Goal: Check status: Check status

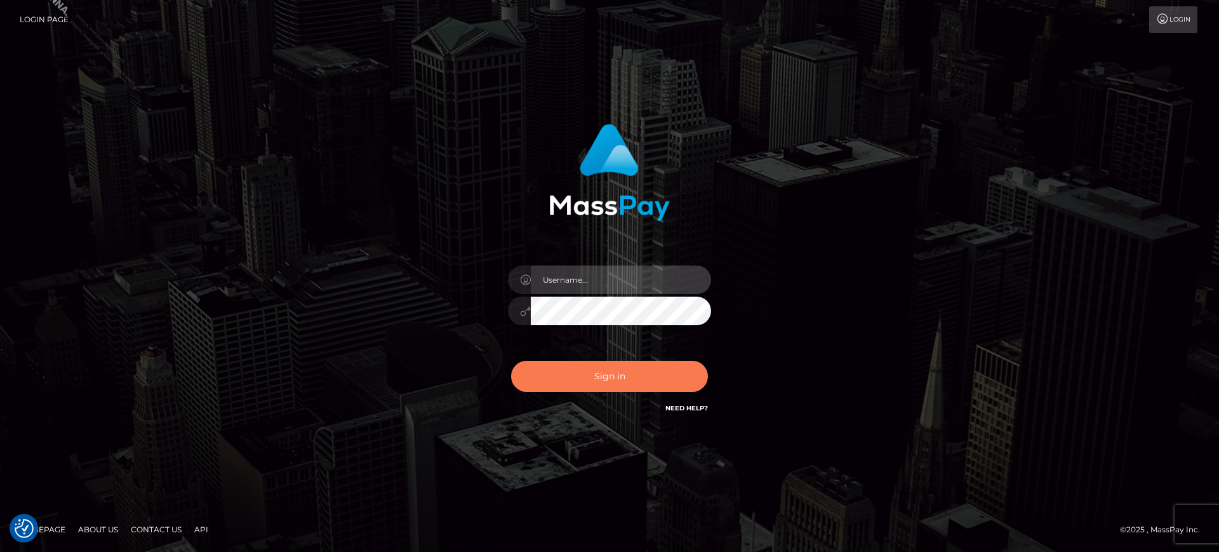
type input "[PERSON_NAME].SF"
click at [606, 367] on button "Sign in" at bounding box center [609, 376] width 197 height 31
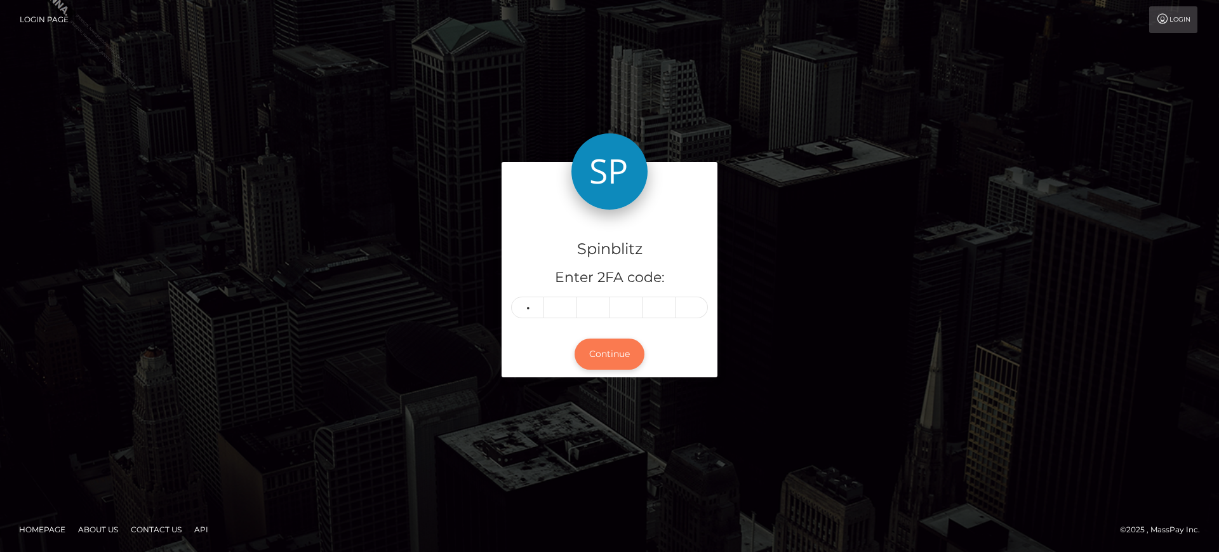
type input "4"
type input "1"
type input "6"
type input "4"
type input "7"
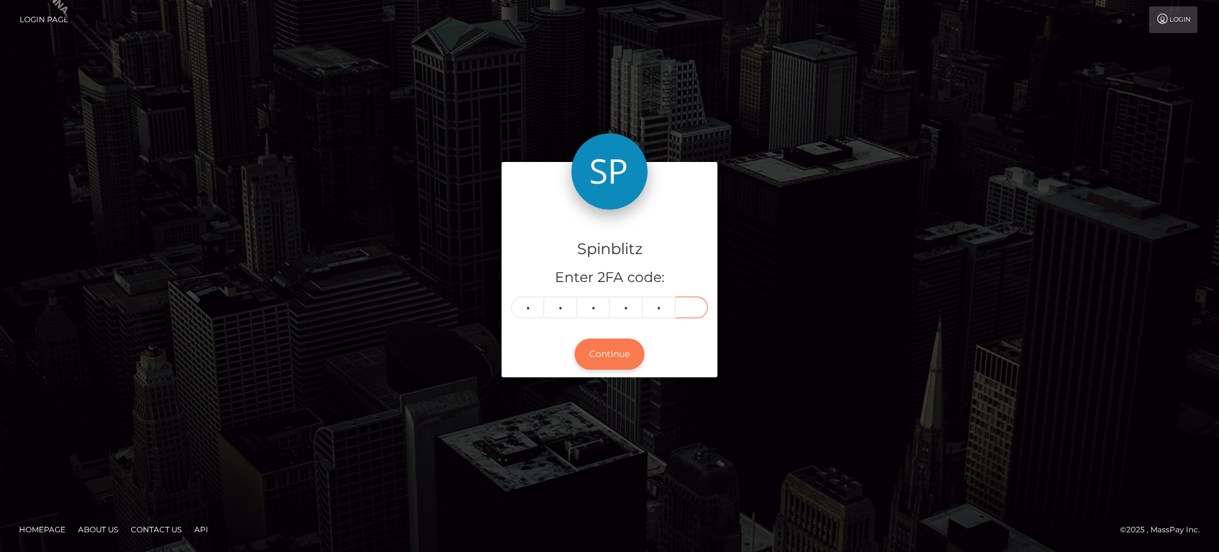
type input "7"
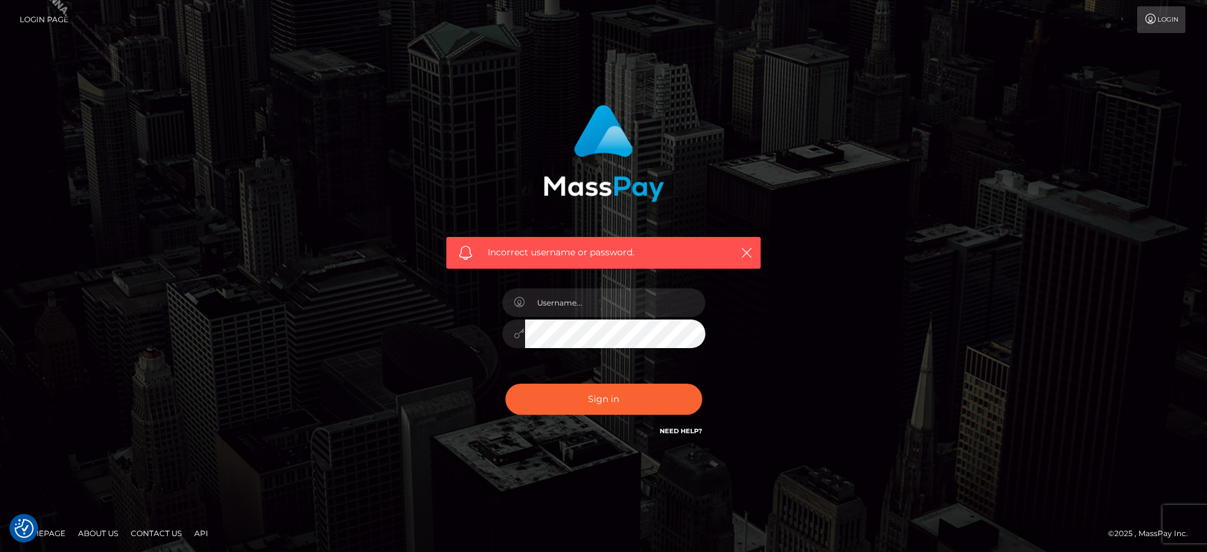
checkbox input "true"
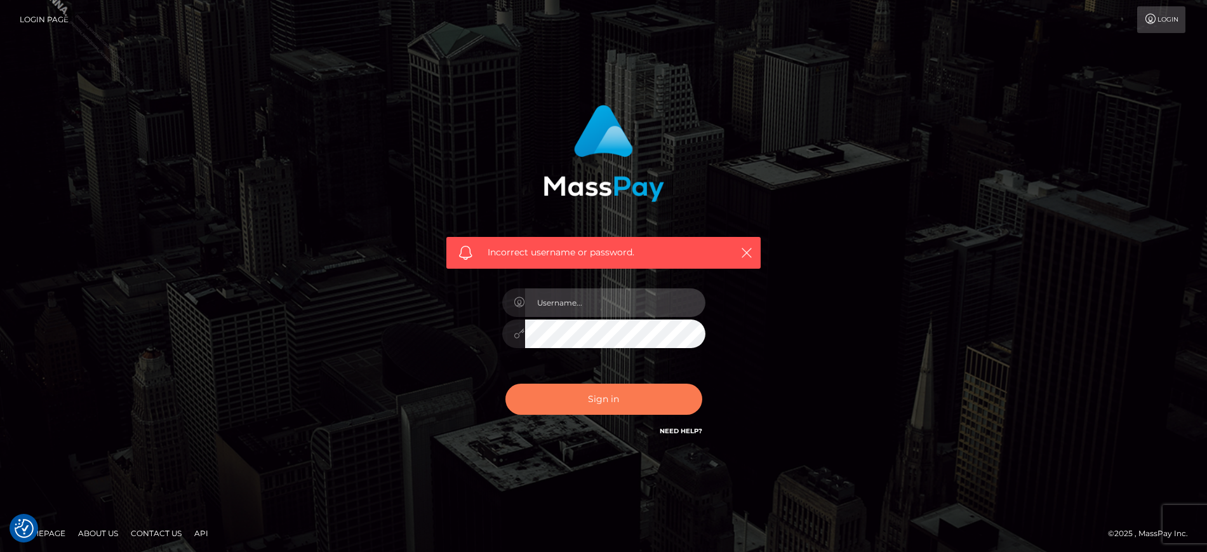
type input "marianne.SF"
click at [607, 391] on button "Sign in" at bounding box center [603, 399] width 197 height 31
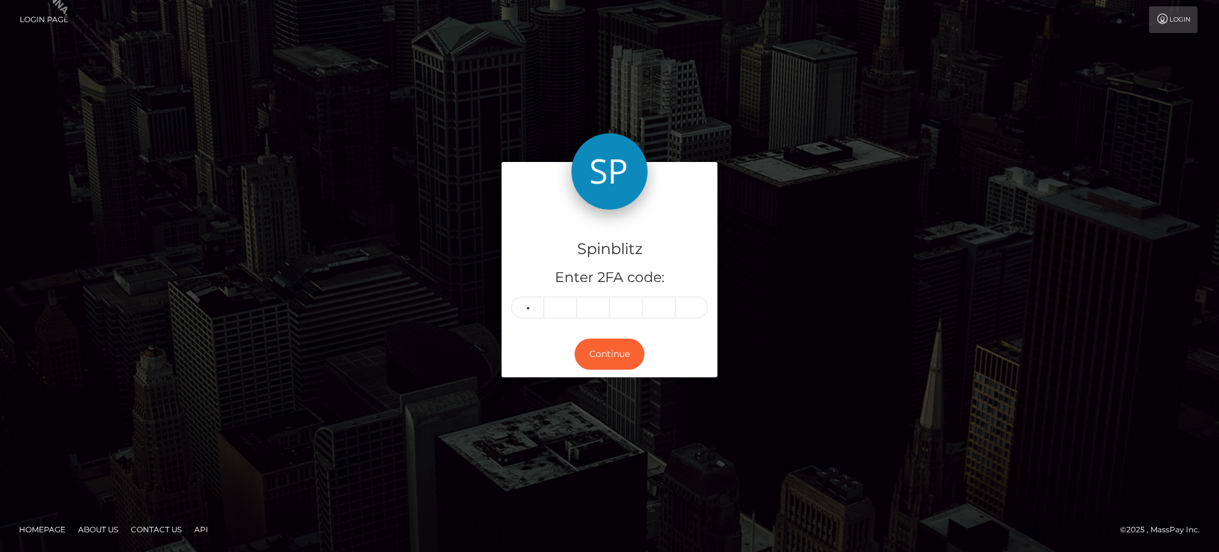
type input "6"
type input "1"
type input "4"
type input "1"
type input "5"
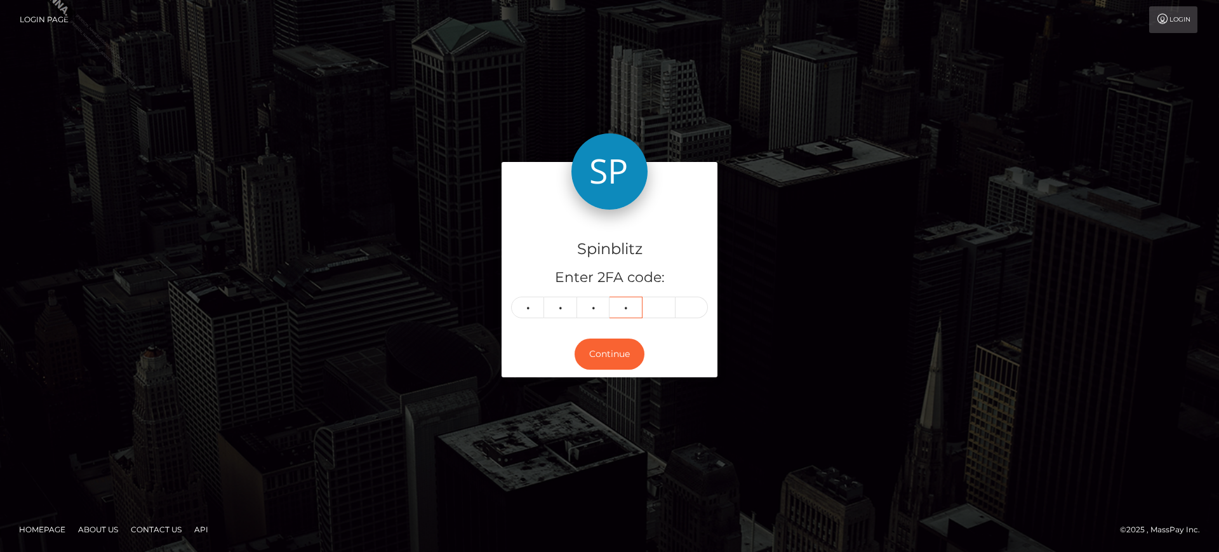
type input "6"
type input "4"
type input "7"
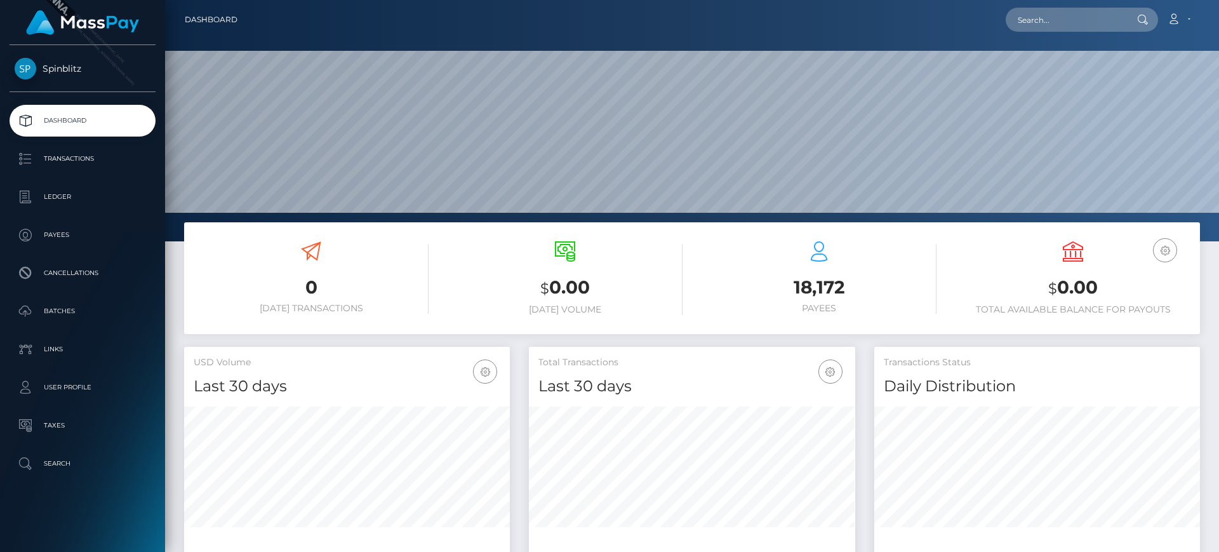
scroll to position [225, 326]
click at [70, 206] on p "Ledger" at bounding box center [83, 196] width 136 height 19
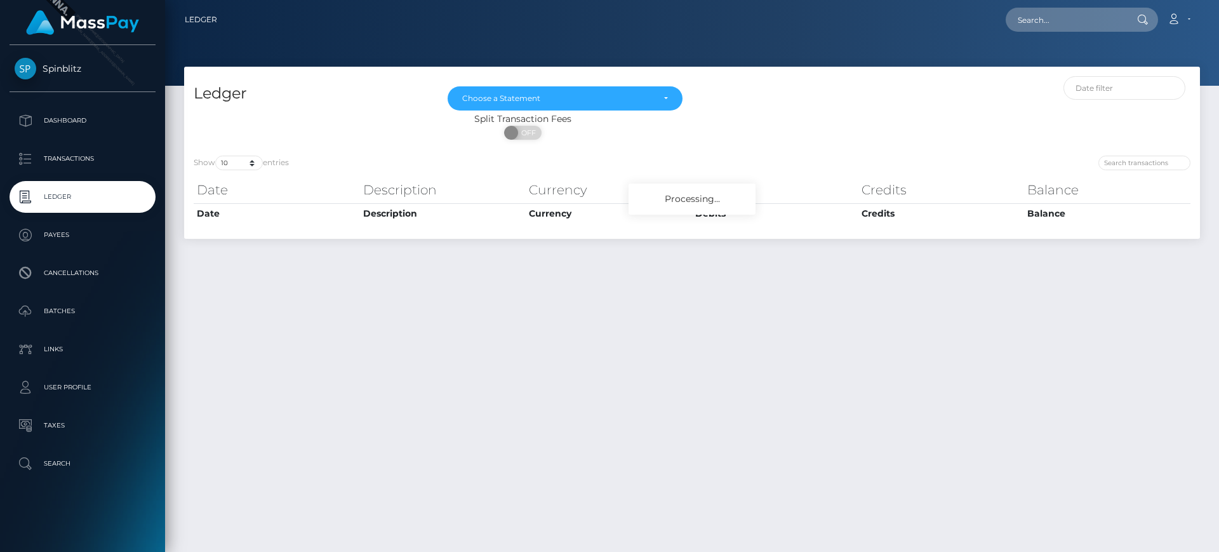
click at [567, 98] on div "Choose a Statement" at bounding box center [557, 98] width 191 height 10
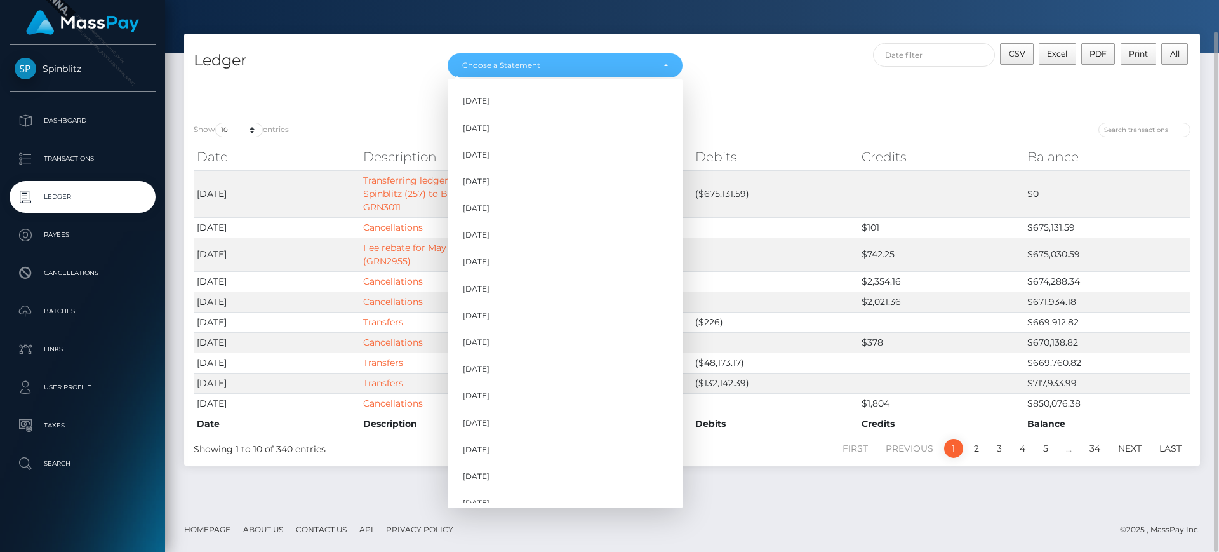
scroll to position [117, 0]
click at [514, 490] on link "Sep 2025" at bounding box center [565, 490] width 235 height 23
select select "Sep 2025"
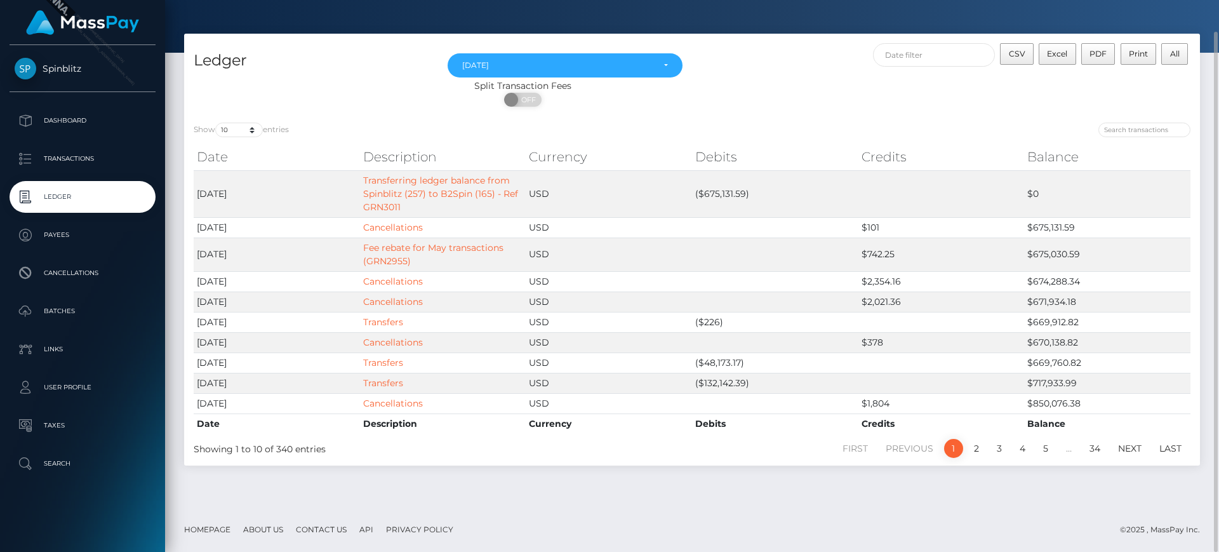
click at [331, 81] on div "Split Transaction Fees" at bounding box center [523, 85] width 678 height 13
click at [59, 143] on link "Transactions" at bounding box center [83, 159] width 146 height 32
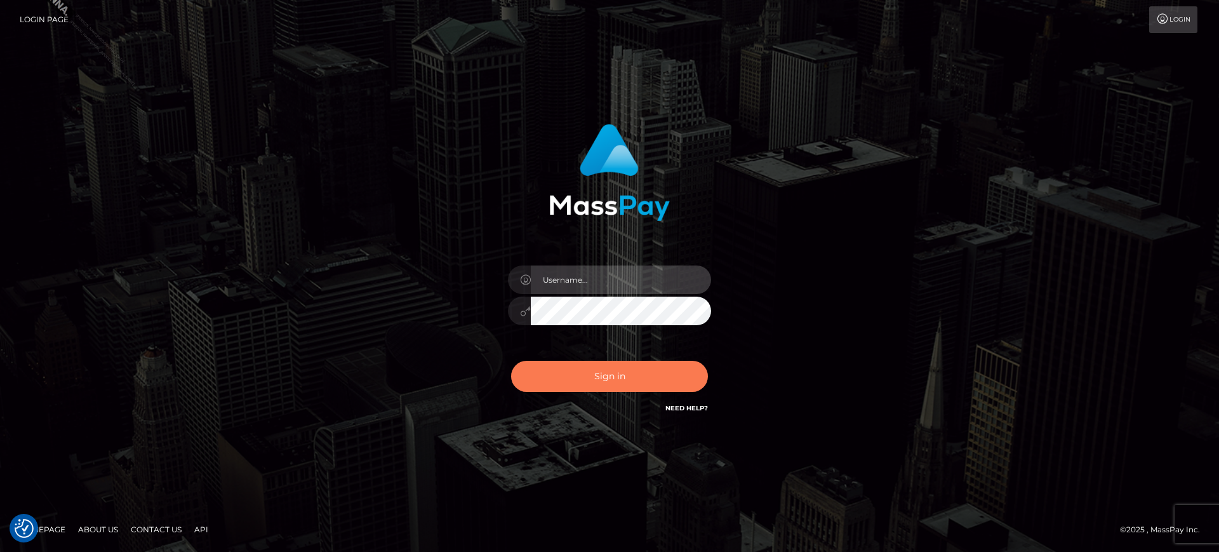
type input "marianne.SF"
click at [566, 378] on button "Sign in" at bounding box center [609, 376] width 197 height 31
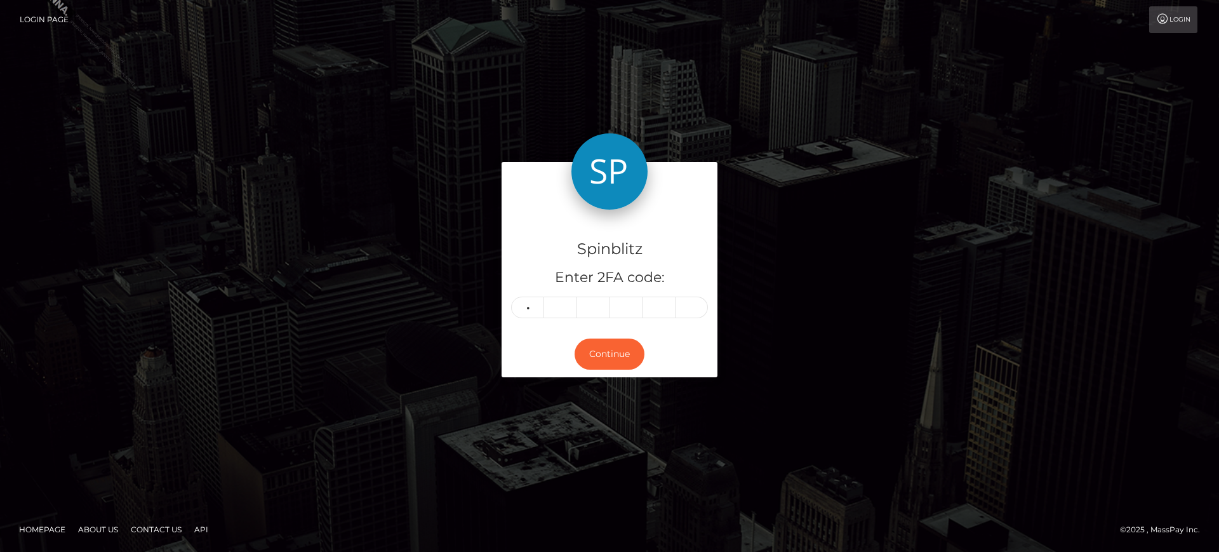
type input "5"
type input "8"
type input "6"
type input "7"
type input "4"
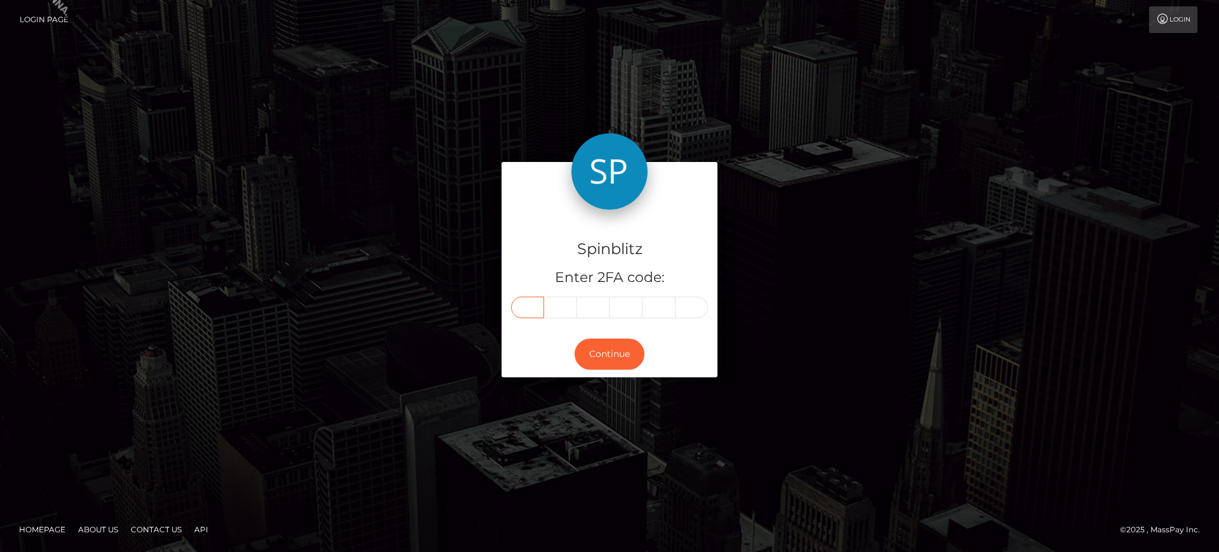
type input "5"
type input "8"
type input "6"
type input "2"
type input "1"
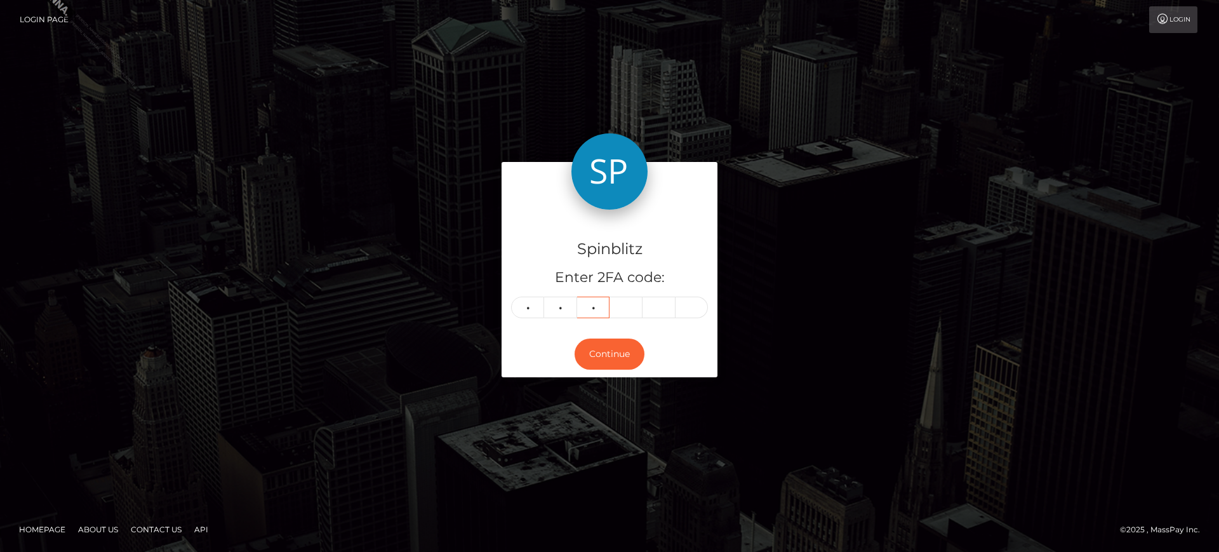
type input "2"
type input "7"
type input "5"
click at [603, 359] on button "Continue" at bounding box center [610, 353] width 70 height 31
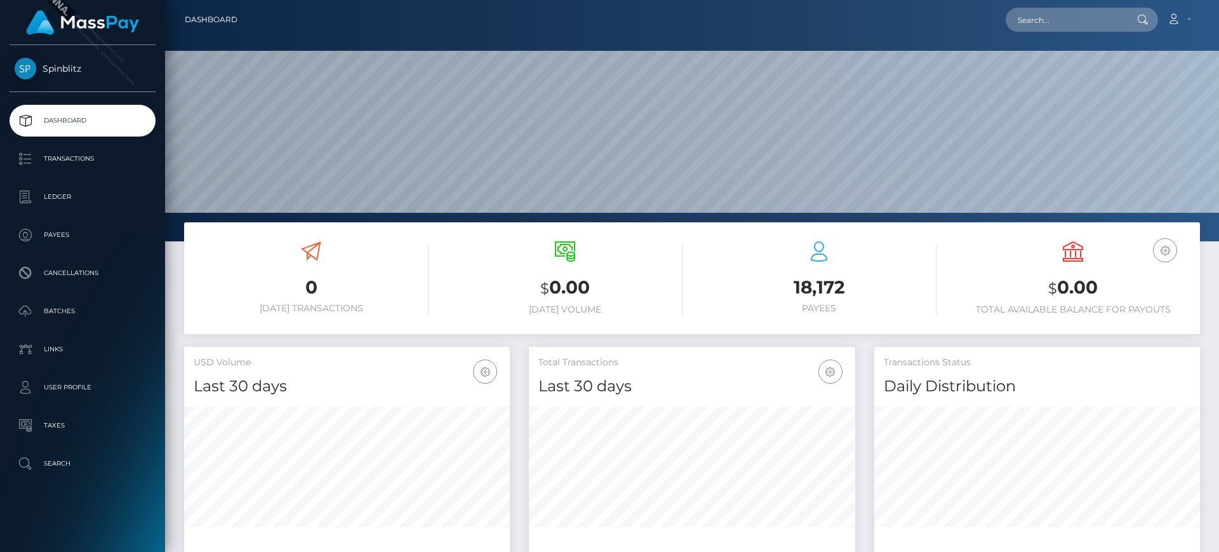
scroll to position [225, 326]
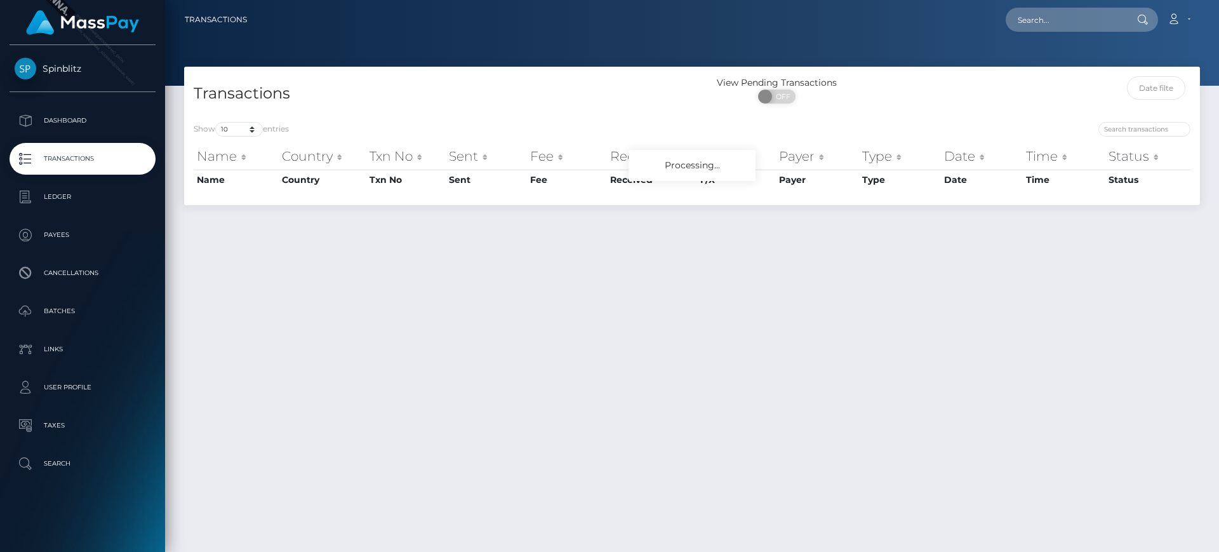
click at [107, 159] on p "Transactions" at bounding box center [83, 158] width 136 height 19
click at [91, 185] on link "Ledger" at bounding box center [83, 197] width 146 height 32
click at [593, 116] on div "Show 10 25 50 100 250 500 1,000 3,500 entries Name Country Txn No Sent Fee Rece…" at bounding box center [692, 158] width 1016 height 93
click at [672, 152] on div "Processing..." at bounding box center [692, 165] width 127 height 31
click at [697, 73] on div "Transactions View Pending Transactions ON OFF" at bounding box center [692, 90] width 1016 height 46
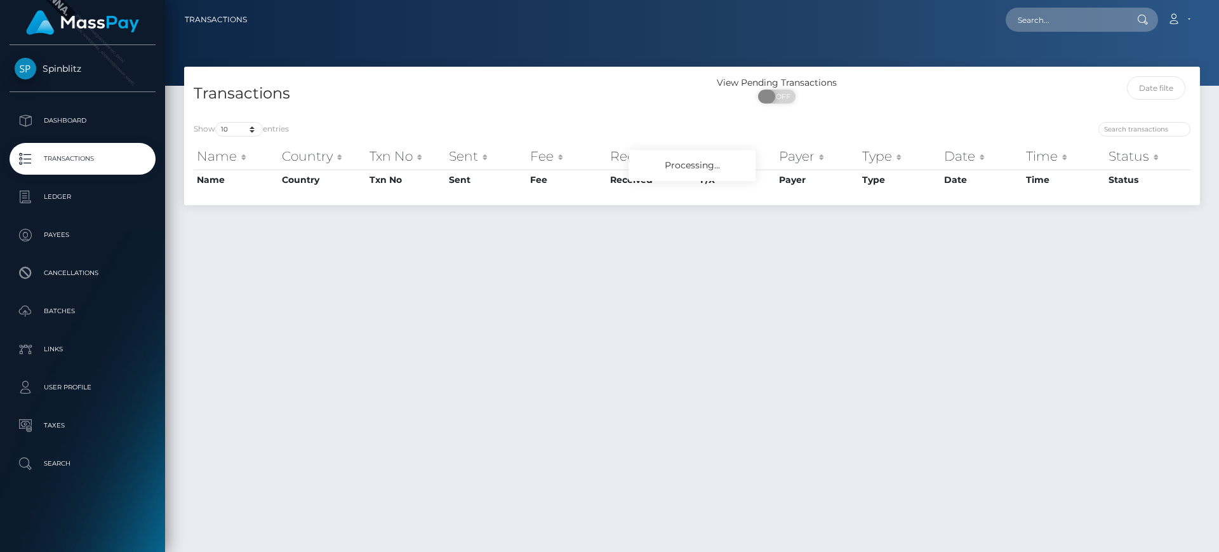
click at [771, 90] on span at bounding box center [766, 97] width 17 height 14
checkbox input "true"
click at [784, 118] on div "Show 10 25 50 100 250 500 1,000 3,500 entries Name Country Txn No Sent Fee Rece…" at bounding box center [692, 158] width 1016 height 93
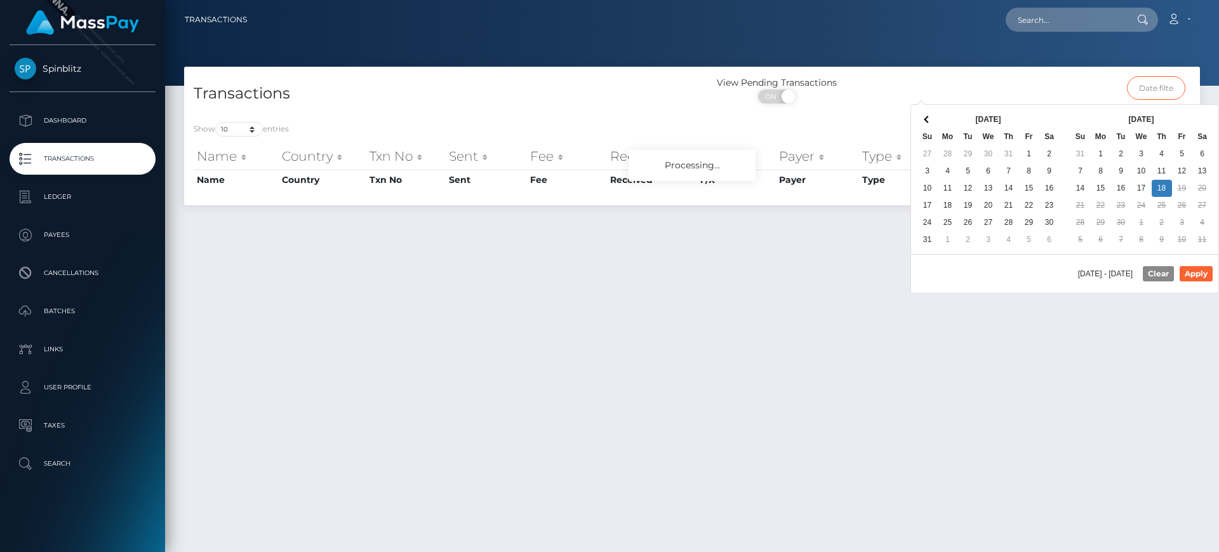
drag, startPoint x: 1157, startPoint y: 78, endPoint x: 1155, endPoint y: 90, distance: 11.6
click at [1157, 78] on input "text" at bounding box center [1156, 87] width 59 height 23
click at [923, 115] on th at bounding box center [928, 119] width 20 height 17
click at [1156, 91] on input "text" at bounding box center [1156, 87] width 59 height 23
type input "[DATE] - [DATE]"
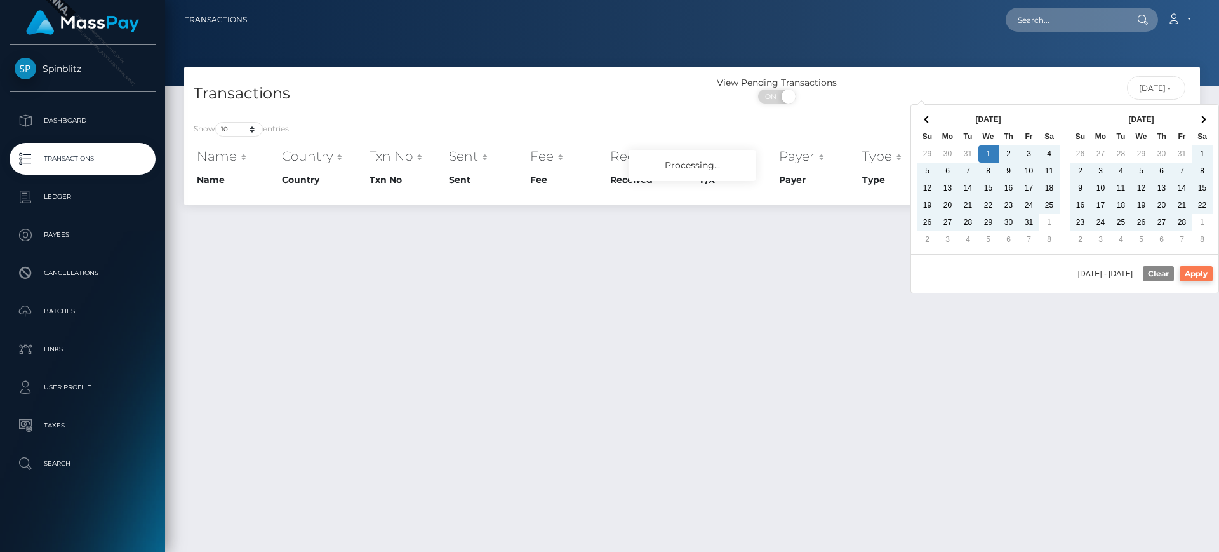
click at [1194, 272] on button "Apply" at bounding box center [1196, 273] width 33 height 15
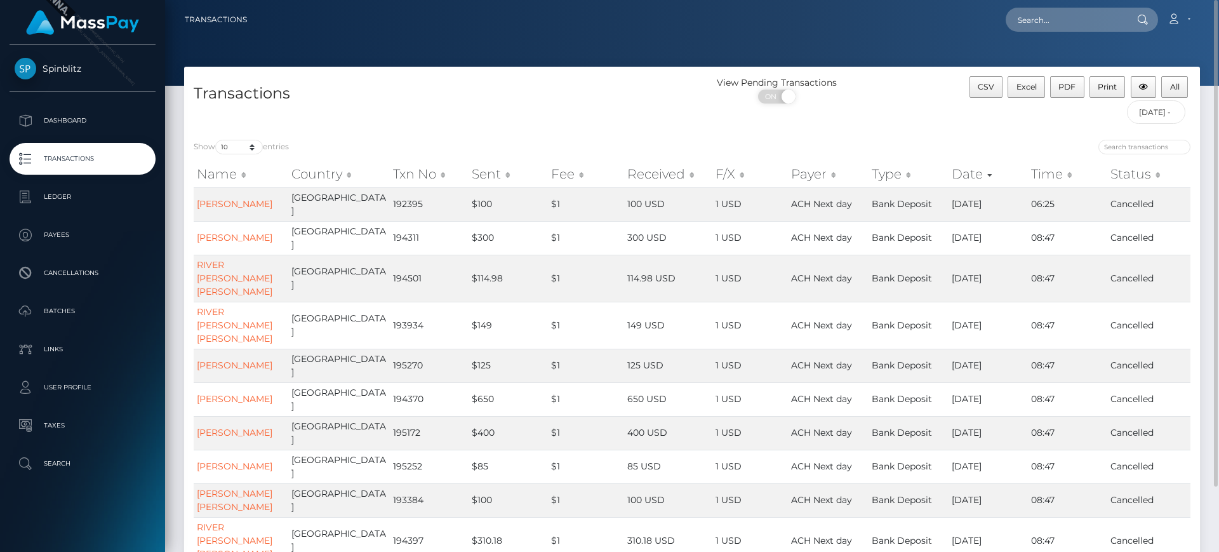
scroll to position [74, 0]
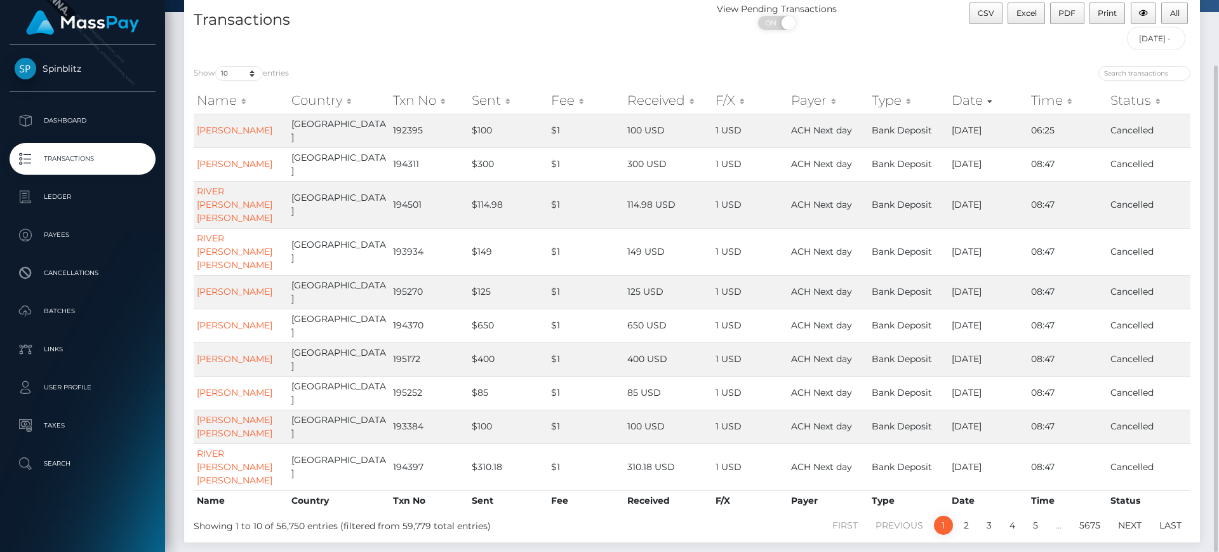
click at [775, 34] on div "ON OFF" at bounding box center [777, 26] width 170 height 20
click at [776, 28] on span "ON" at bounding box center [773, 23] width 32 height 14
checkbox input "false"
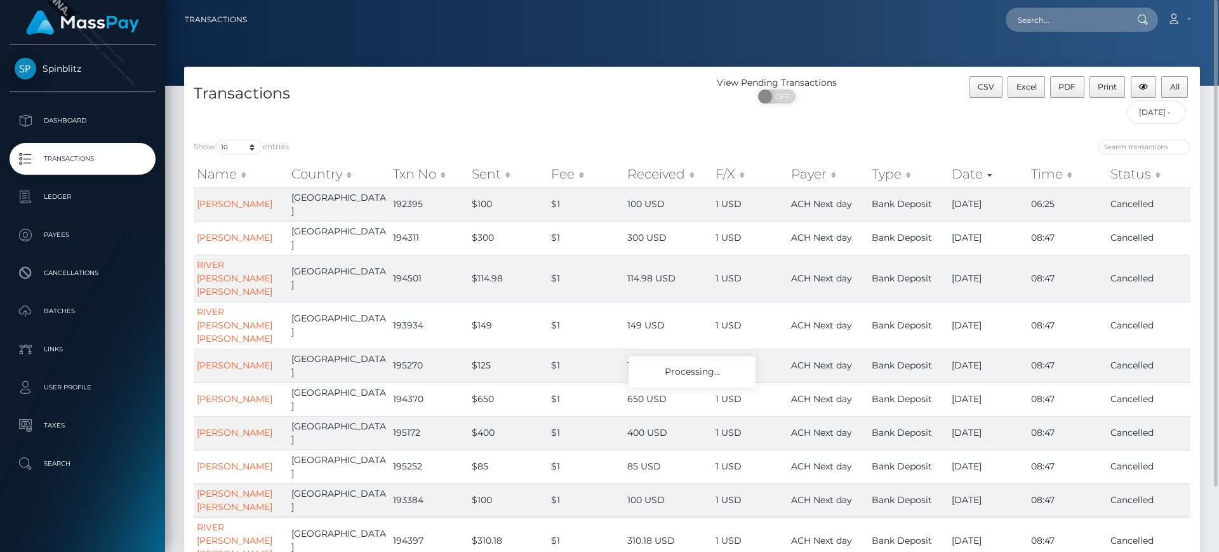
click at [417, 149] on div "Show 10 25 50 100 250 500 1,000 3,500 entries" at bounding box center [438, 149] width 489 height 18
click at [102, 214] on ul "Dashboard Transactions Ledger Payees Cancellations Batches Links User Profile" at bounding box center [82, 292] width 165 height 375
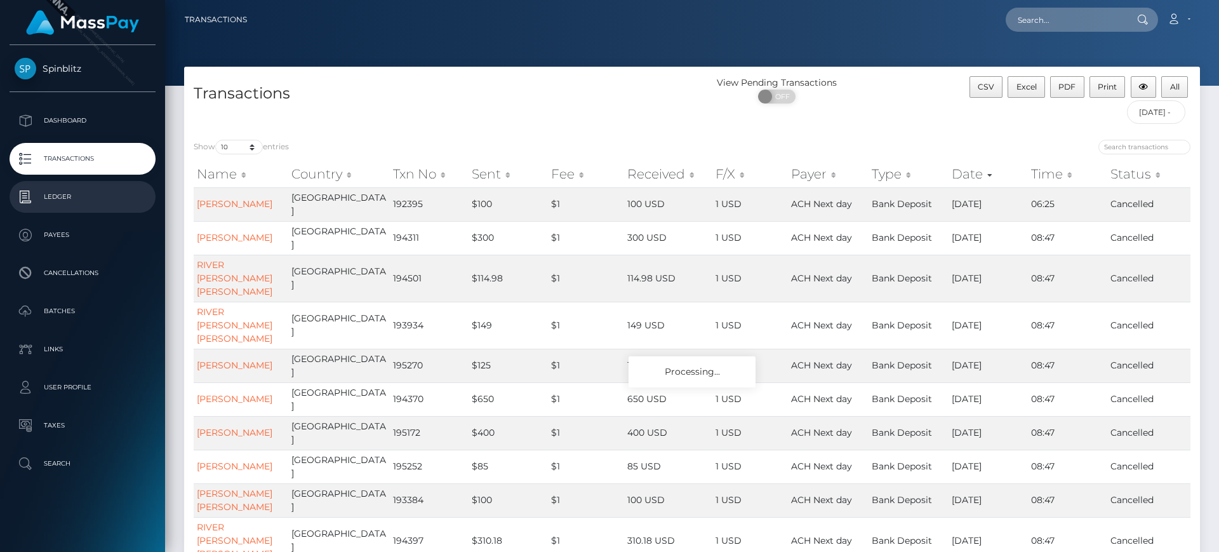
click at [112, 202] on p "Ledger" at bounding box center [83, 196] width 136 height 19
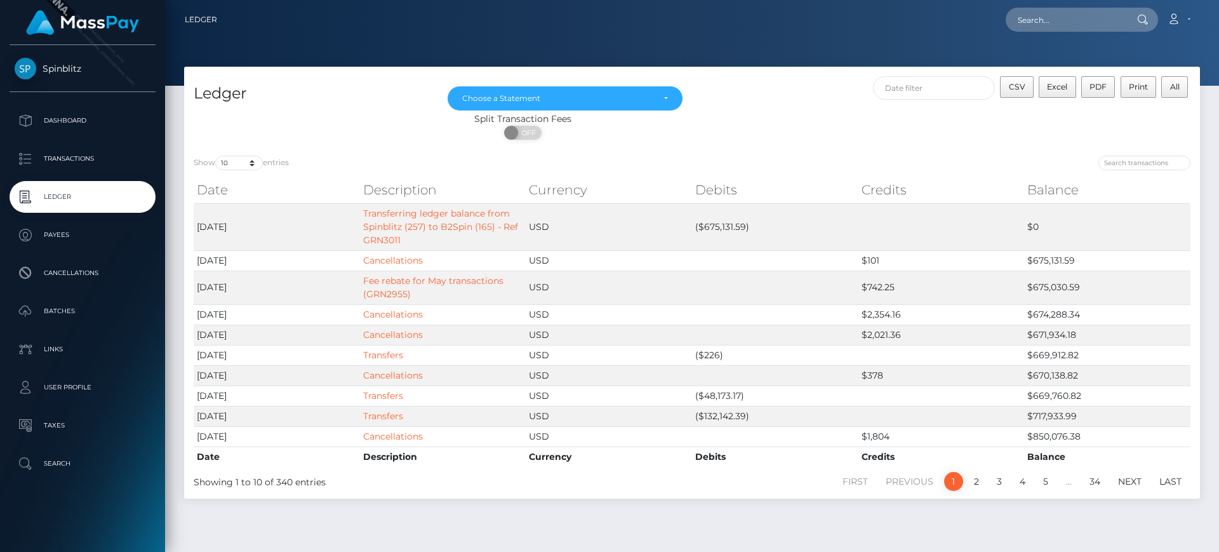
click at [716, 27] on div "Loading... Loading... Account Edit Profile Logout" at bounding box center [713, 19] width 972 height 27
click at [671, 104] on div "Choose a Statement" at bounding box center [565, 98] width 235 height 24
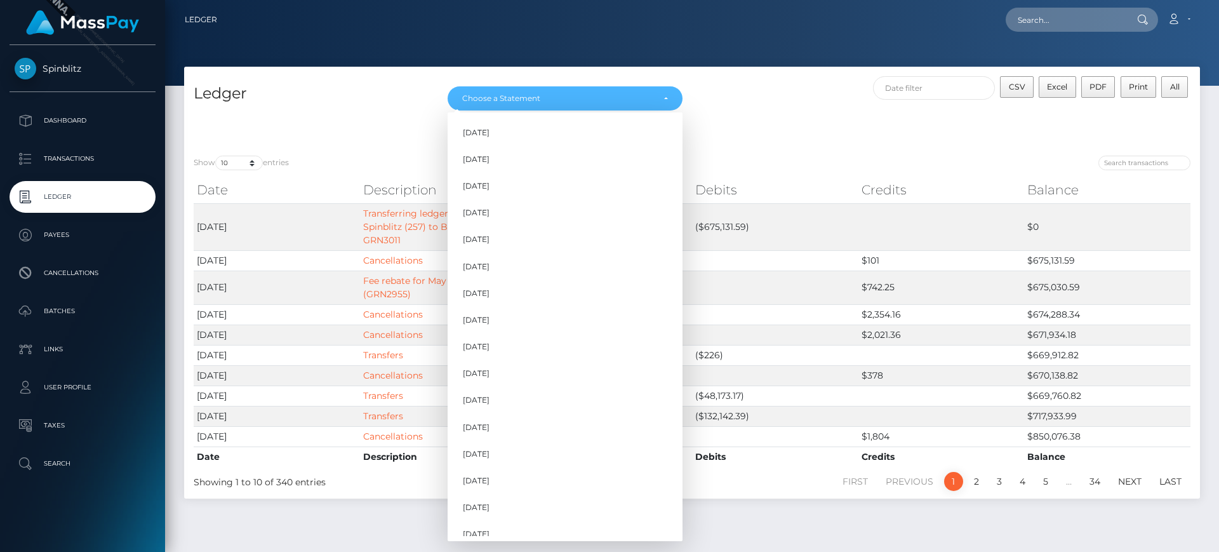
click at [749, 109] on div "CSV Excel PDF Print All" at bounding box center [946, 94] width 508 height 36
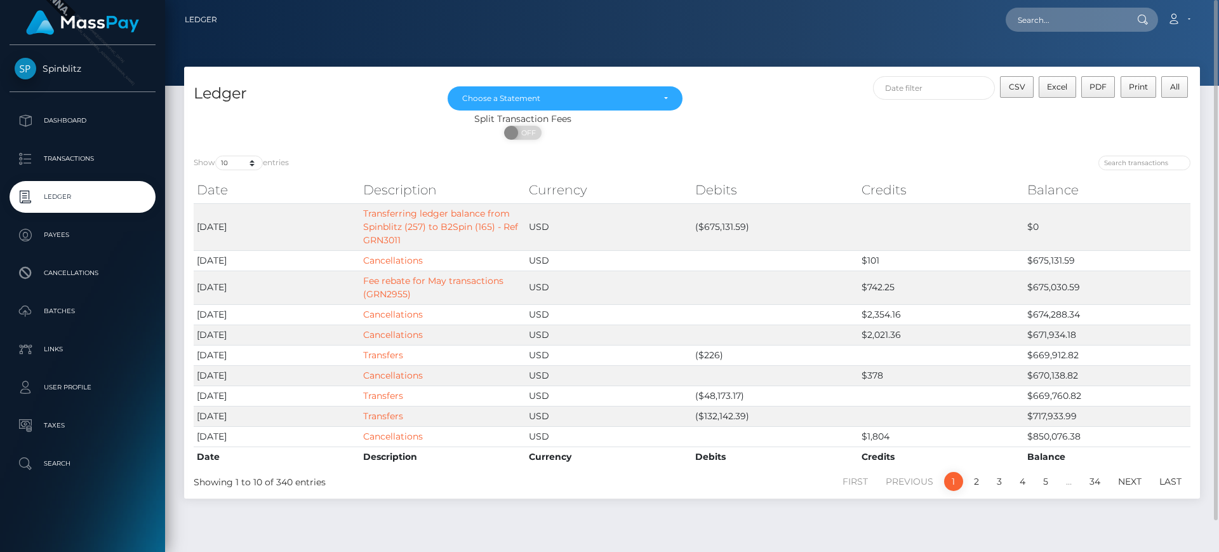
click at [396, 104] on h4 "Ledger" at bounding box center [311, 94] width 235 height 22
